Goal: Information Seeking & Learning: Learn about a topic

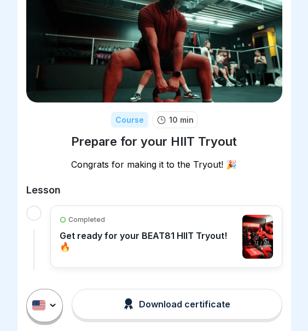
scroll to position [55, 0]
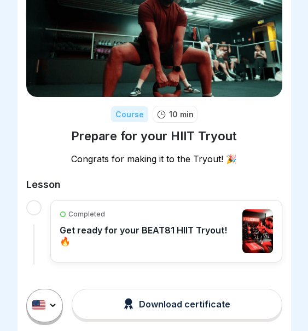
click at [174, 244] on div "Completed Get ready for your BEAT81 HIIT Tryout! 🔥" at bounding box center [149, 231] width 178 height 44
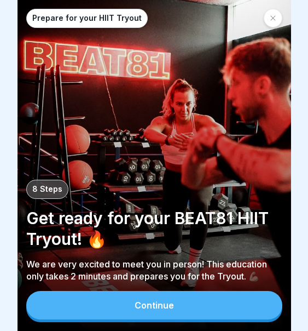
click at [189, 306] on button "Continue" at bounding box center [154, 305] width 256 height 28
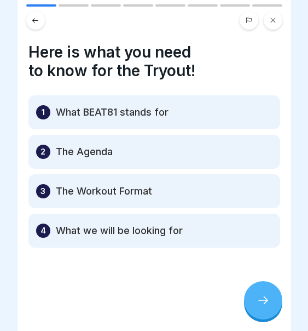
click at [250, 291] on div at bounding box center [263, 300] width 38 height 38
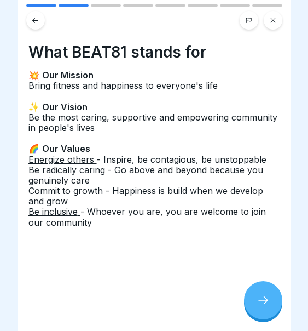
click at [252, 293] on div at bounding box center [263, 300] width 38 height 38
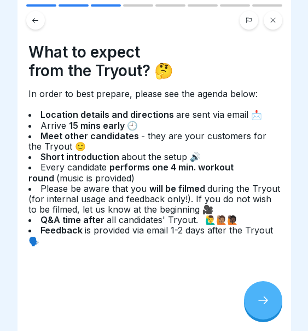
click at [252, 293] on div at bounding box center [263, 300] width 38 height 38
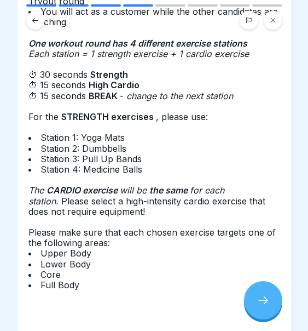
scroll to position [152, 0]
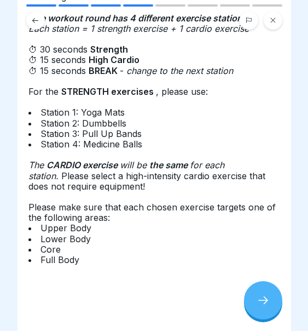
click at [260, 306] on icon at bounding box center [263, 299] width 13 height 13
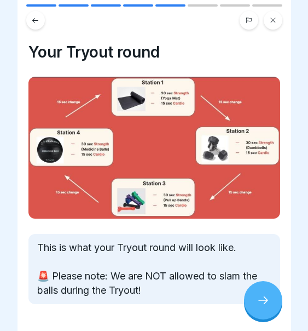
click at [256, 296] on div at bounding box center [263, 300] width 38 height 38
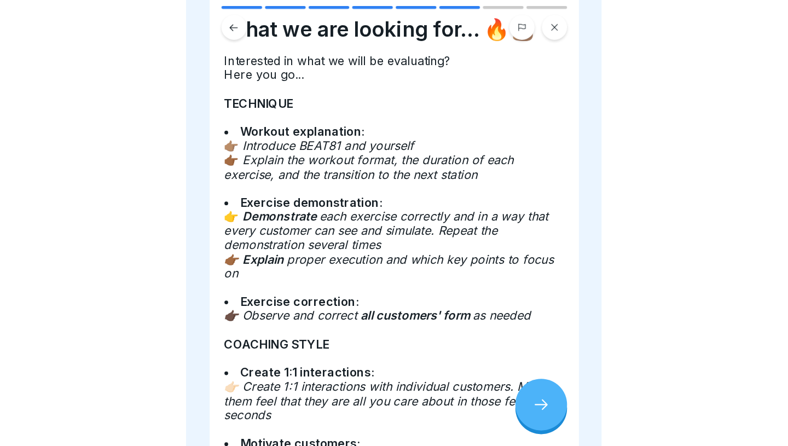
scroll to position [53, 0]
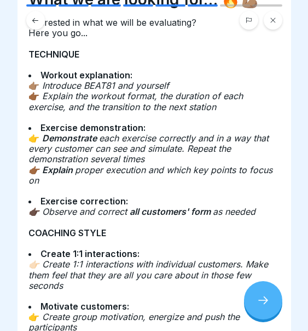
click at [267, 291] on div at bounding box center [263, 300] width 38 height 38
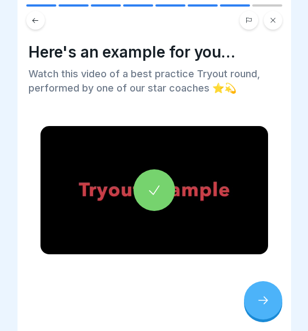
click at [174, 198] on div at bounding box center [155, 190] width 42 height 42
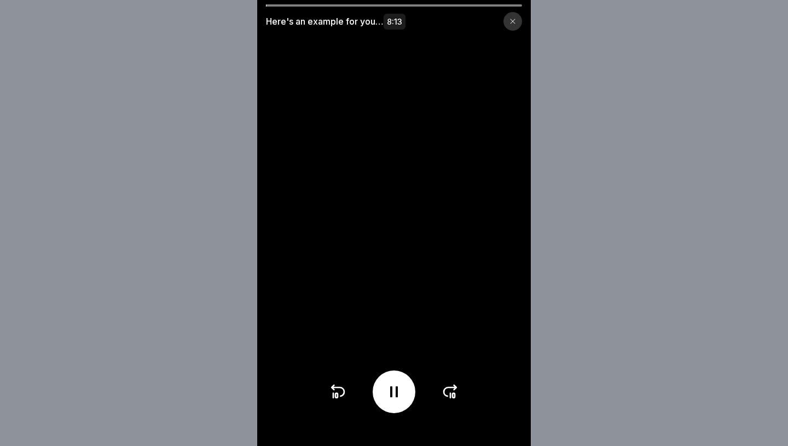
scroll to position [47, 0]
click at [308, 330] on icon at bounding box center [338, 392] width 18 height 18
click at [270, 291] on video at bounding box center [394, 223] width 274 height 446
click at [308, 330] on icon at bounding box center [337, 396] width 2 height 4
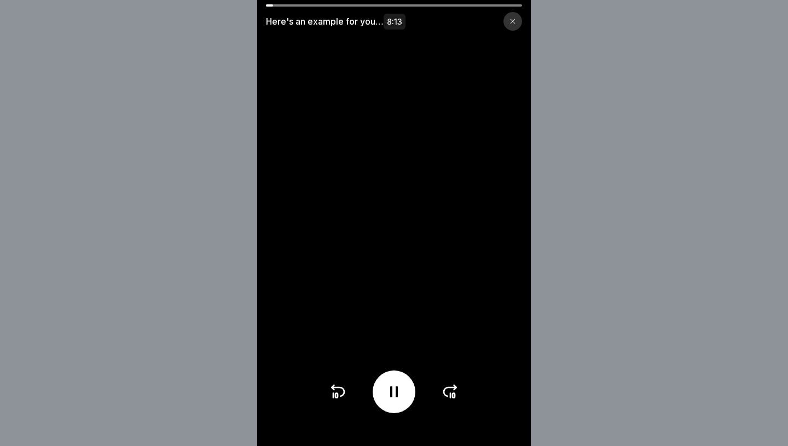
click at [308, 330] on icon at bounding box center [338, 392] width 18 height 18
click at [308, 330] on icon at bounding box center [394, 392] width 18 height 18
click at [308, 330] on div at bounding box center [394, 392] width 43 height 43
